Goal: Task Accomplishment & Management: Manage account settings

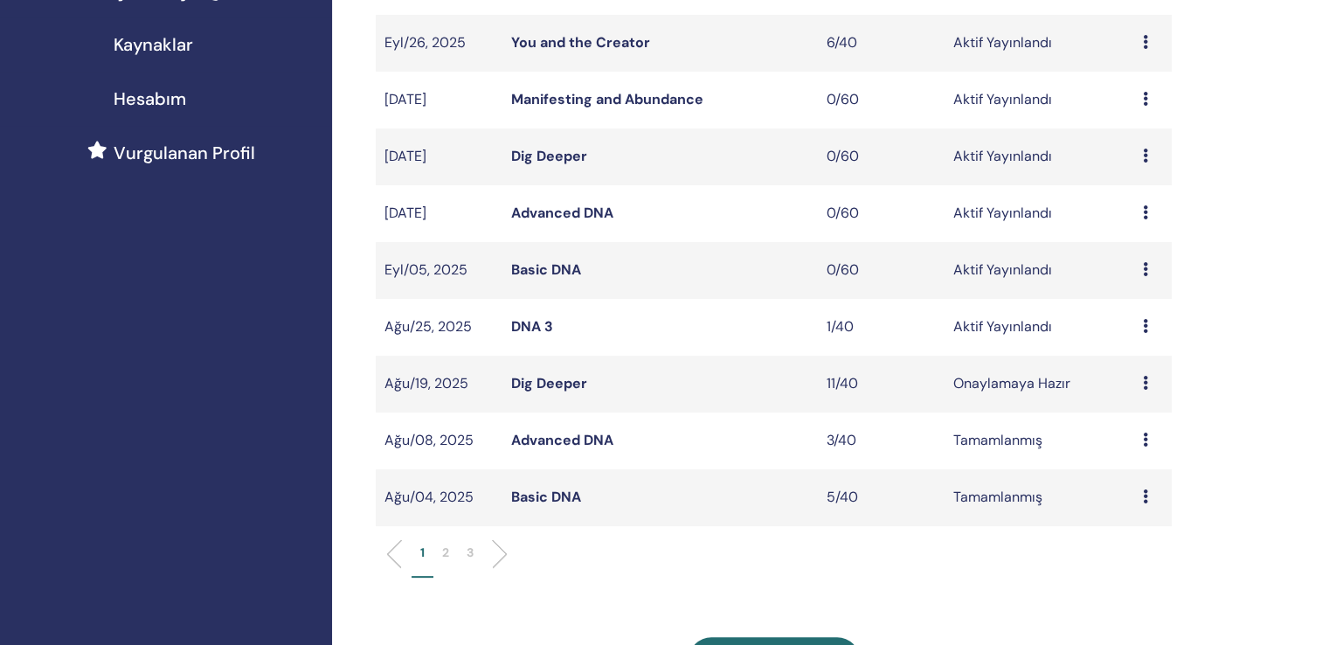
scroll to position [378, 0]
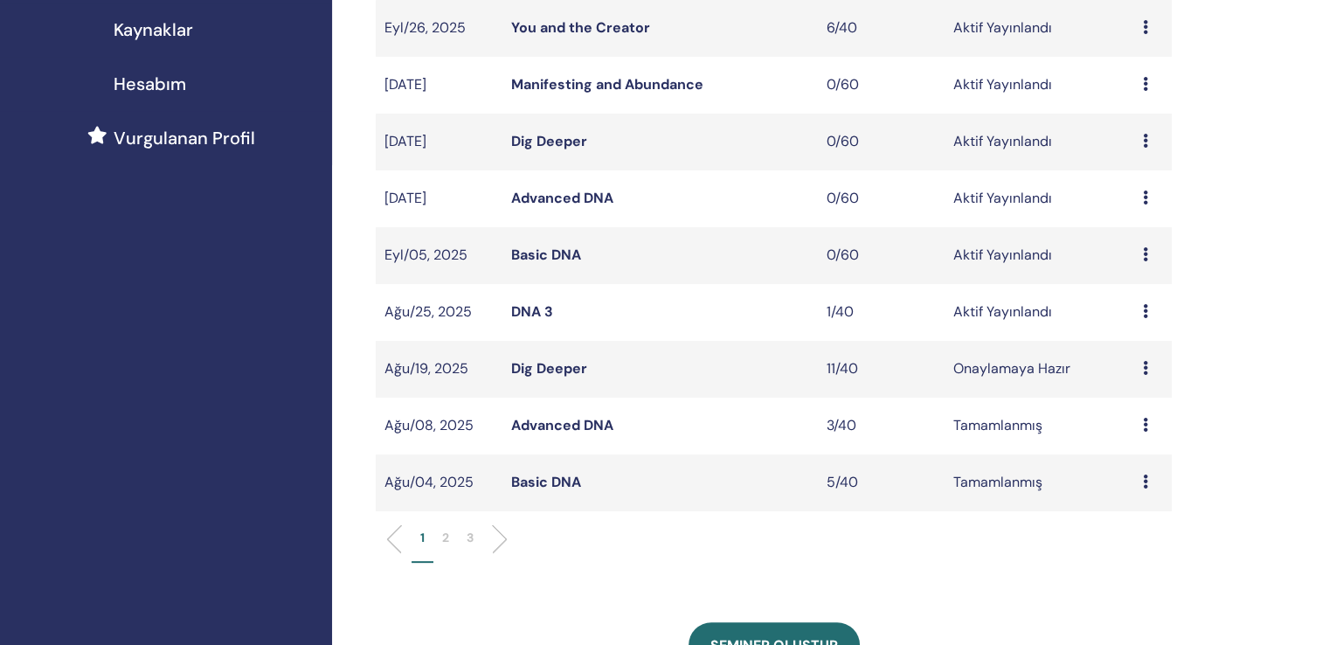
click at [521, 302] on link "DNA 3" at bounding box center [532, 311] width 42 height 18
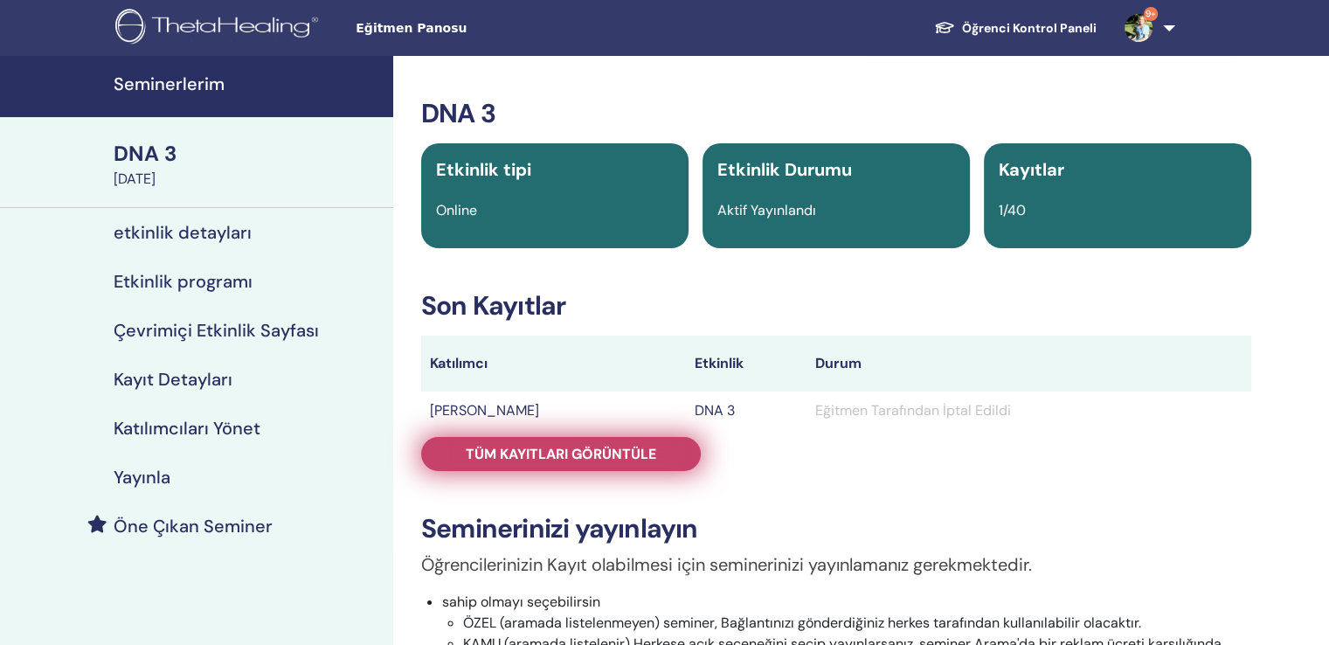
click at [558, 445] on span "Tüm kayıtları görüntüle" at bounding box center [561, 454] width 190 height 18
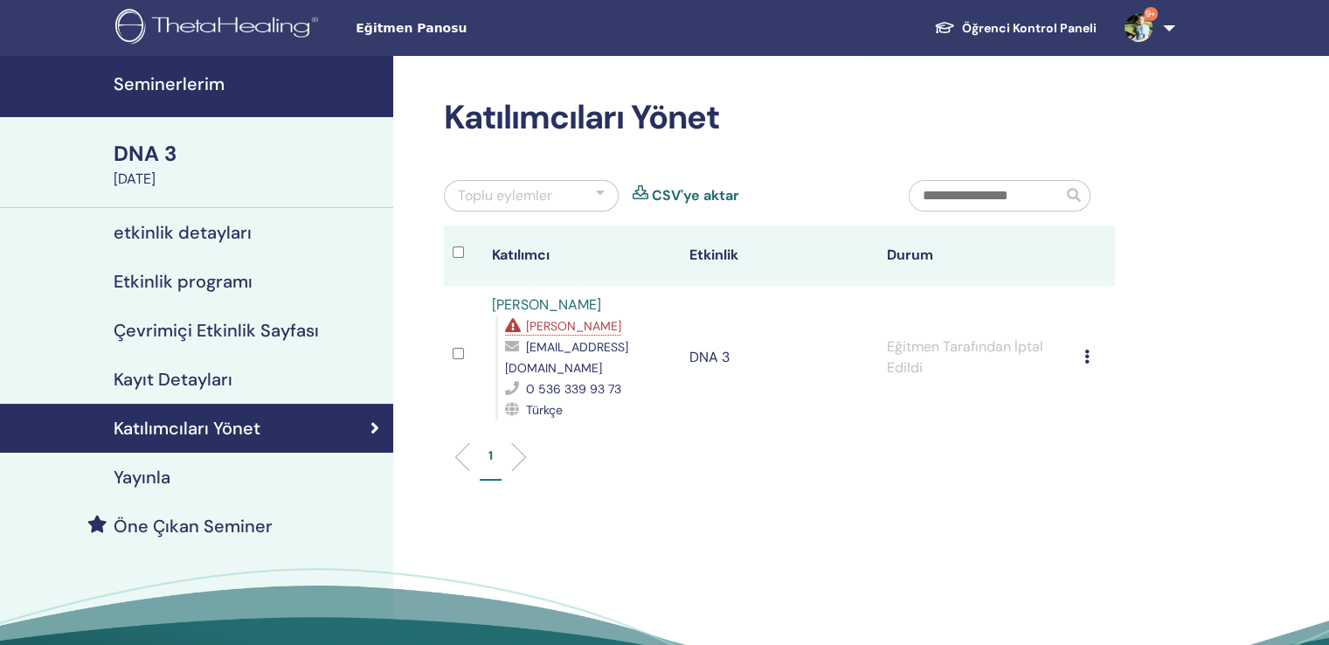
click at [1089, 349] on icon at bounding box center [1086, 356] width 5 height 14
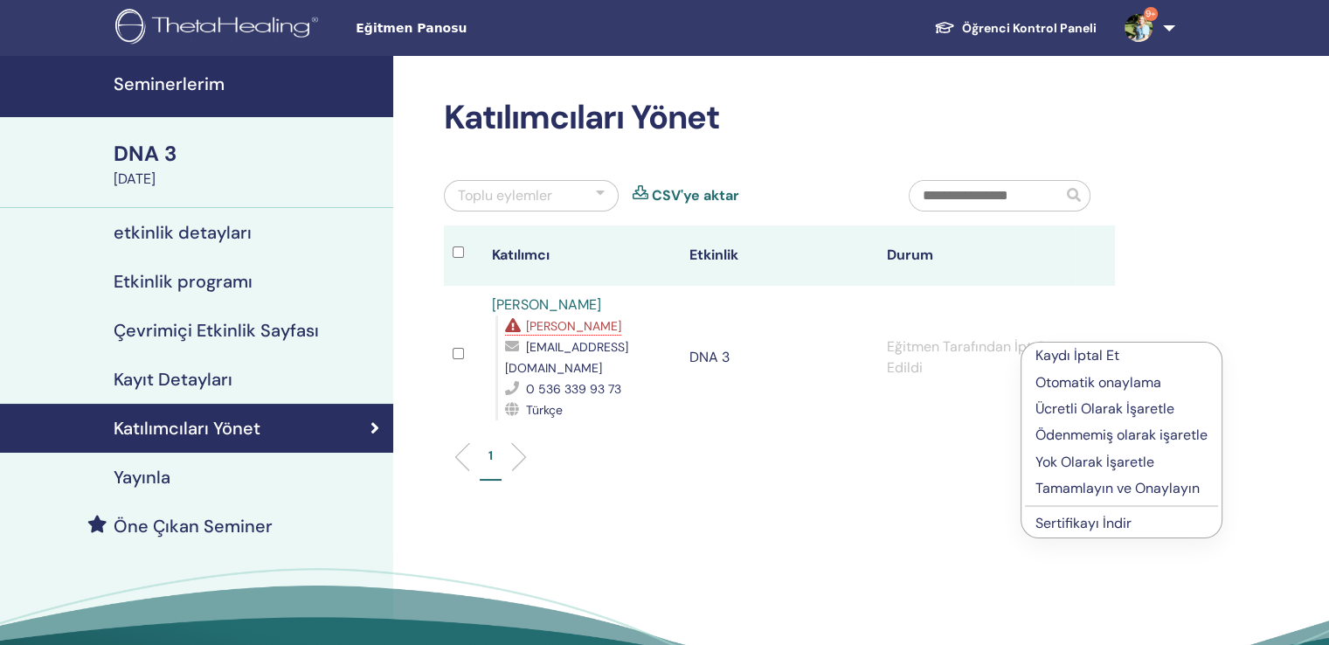
click at [1075, 350] on p "Kaydı İptal Et" at bounding box center [1121, 355] width 172 height 21
